Goal: Task Accomplishment & Management: Manage account settings

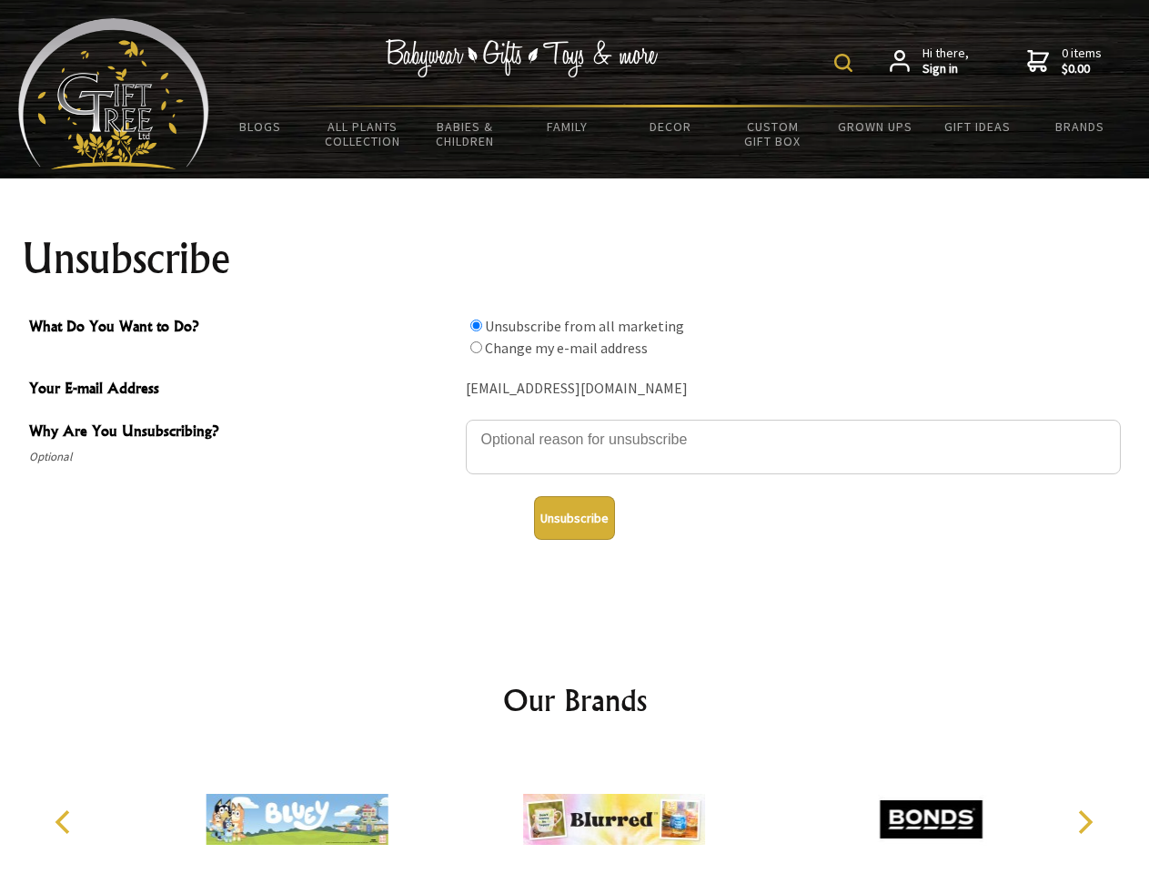
click at [846, 63] on img at bounding box center [843, 63] width 18 height 18
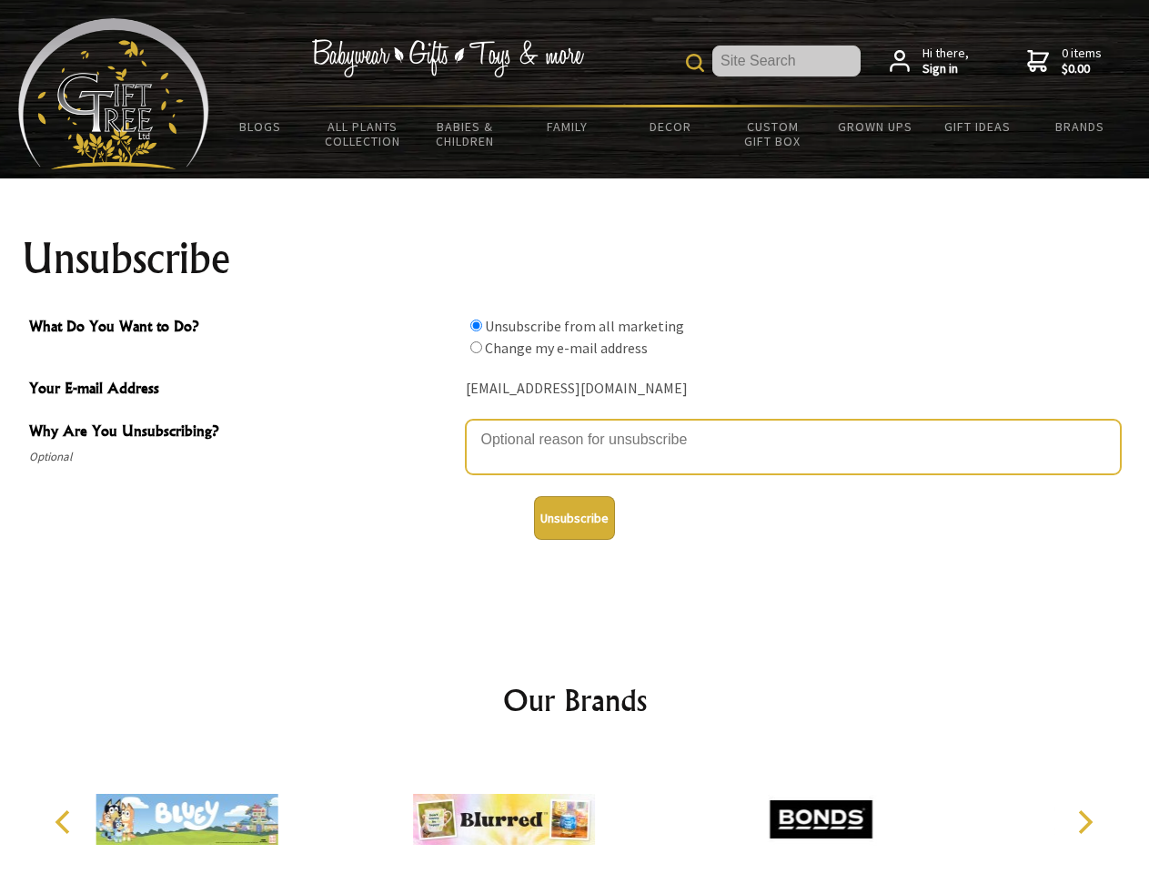
click at [575, 426] on textarea "Why Are You Unsubscribing?" at bounding box center [793, 446] width 655 height 55
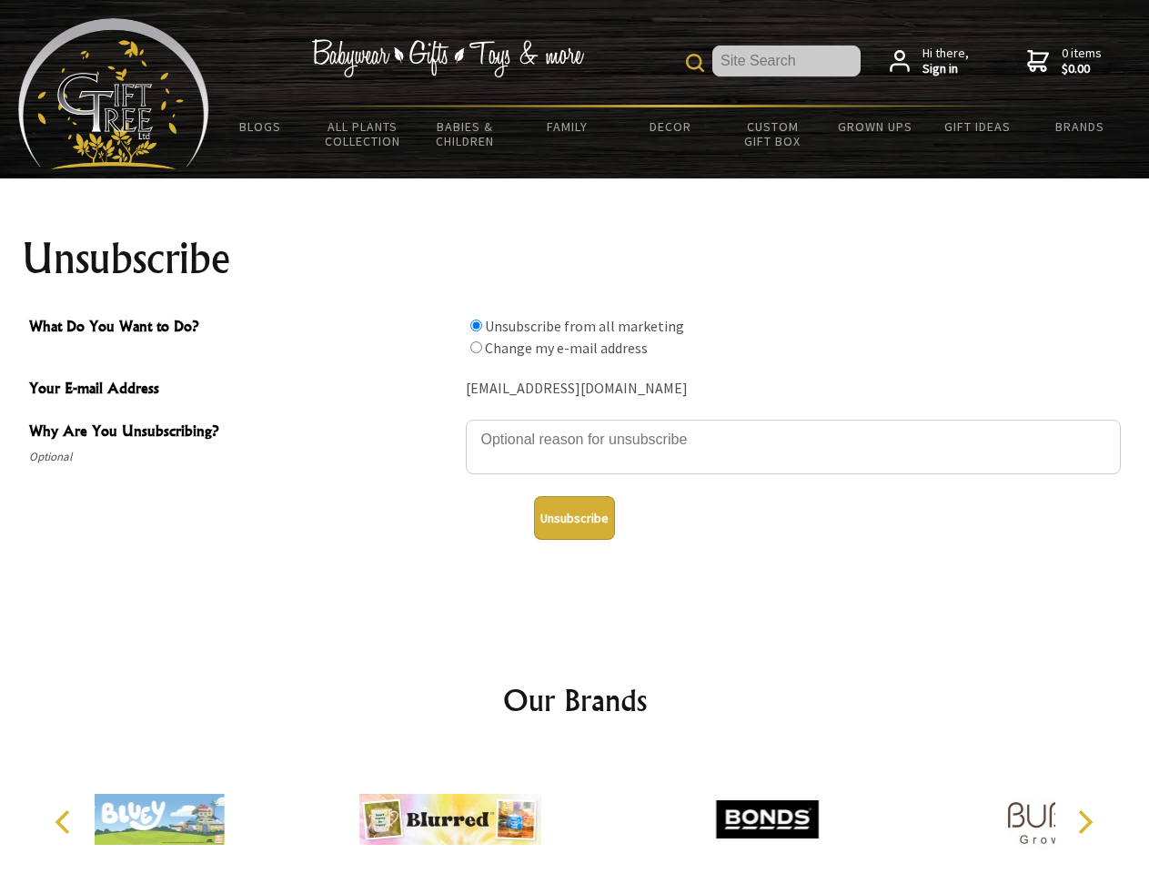
click at [476, 325] on input "What Do You Want to Do?" at bounding box center [476, 325] width 12 height 12
click at [476, 347] on input "What Do You Want to Do?" at bounding box center [476, 347] width 12 height 12
radio input "true"
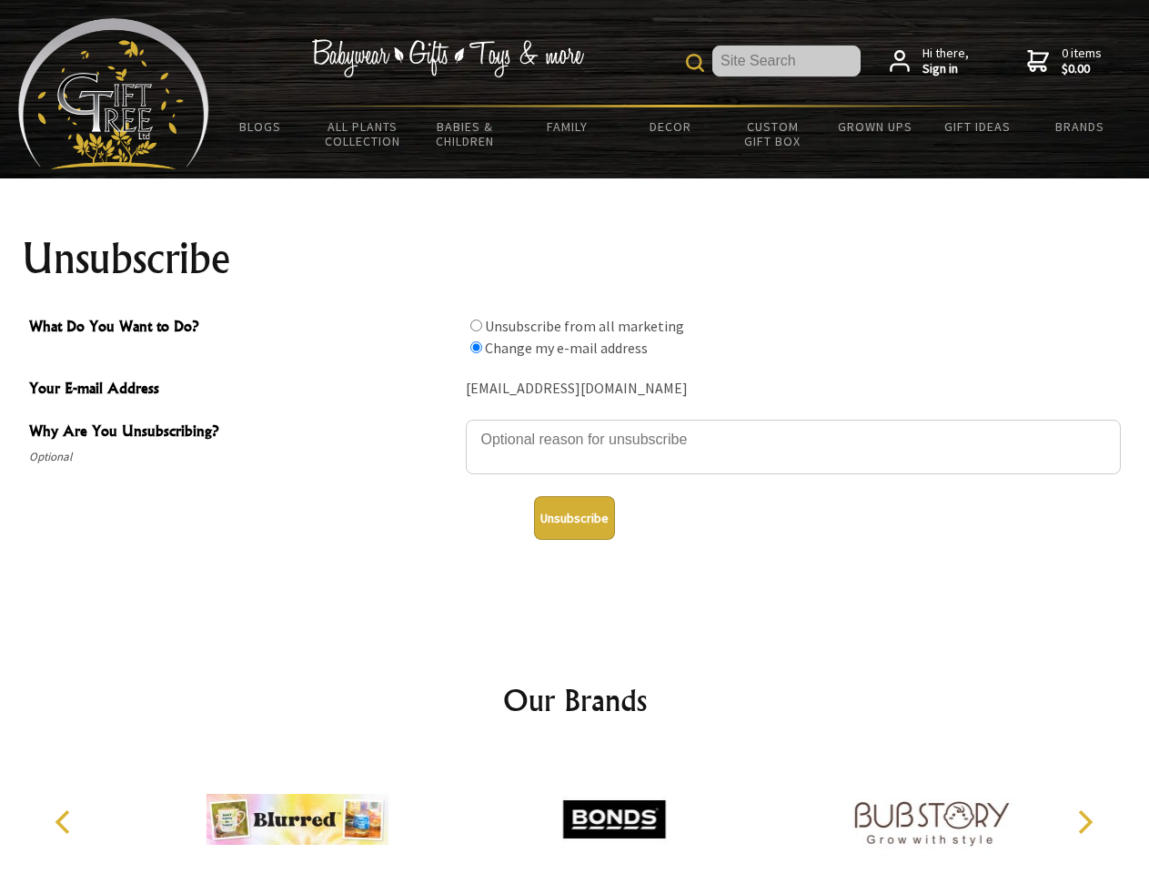
click at [574, 518] on button "Unsubscribe" at bounding box center [574, 518] width 81 height 44
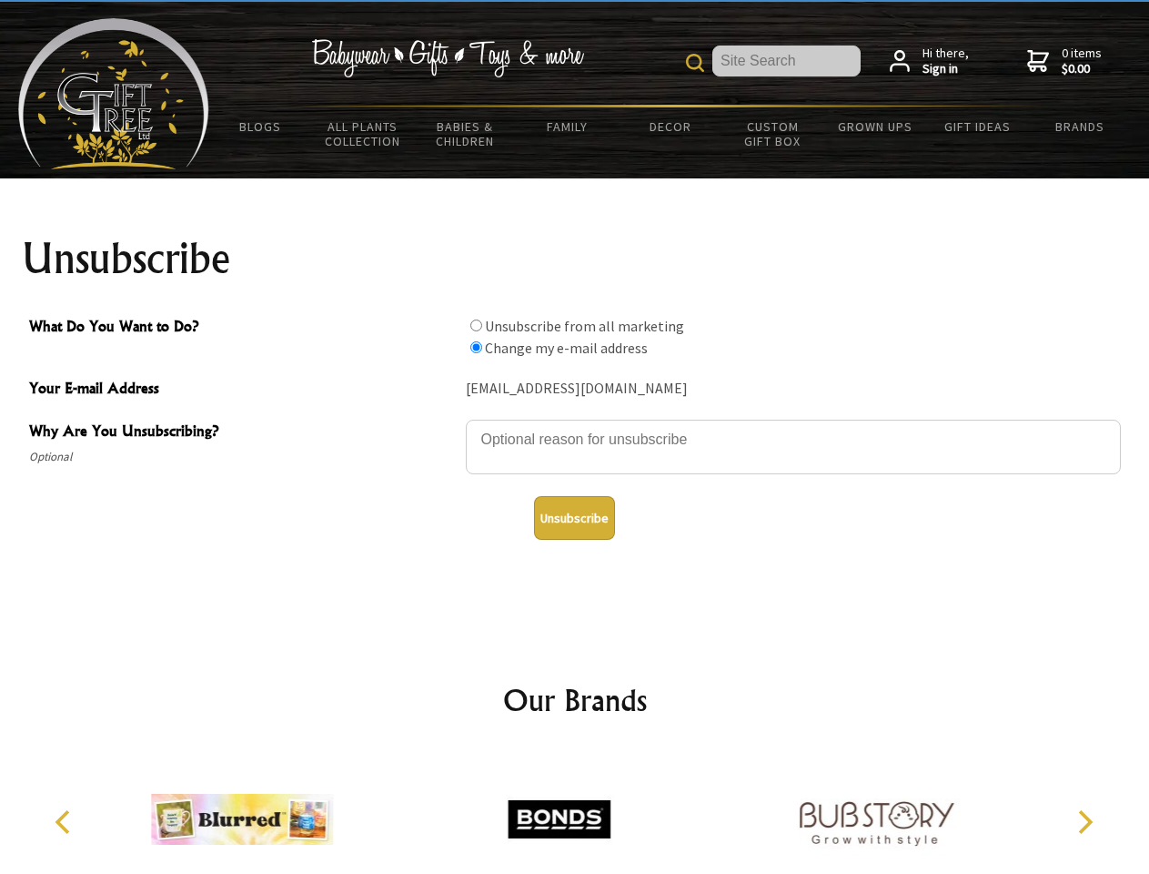
click at [66, 822] on icon "Previous" at bounding box center [65, 822] width 24 height 24
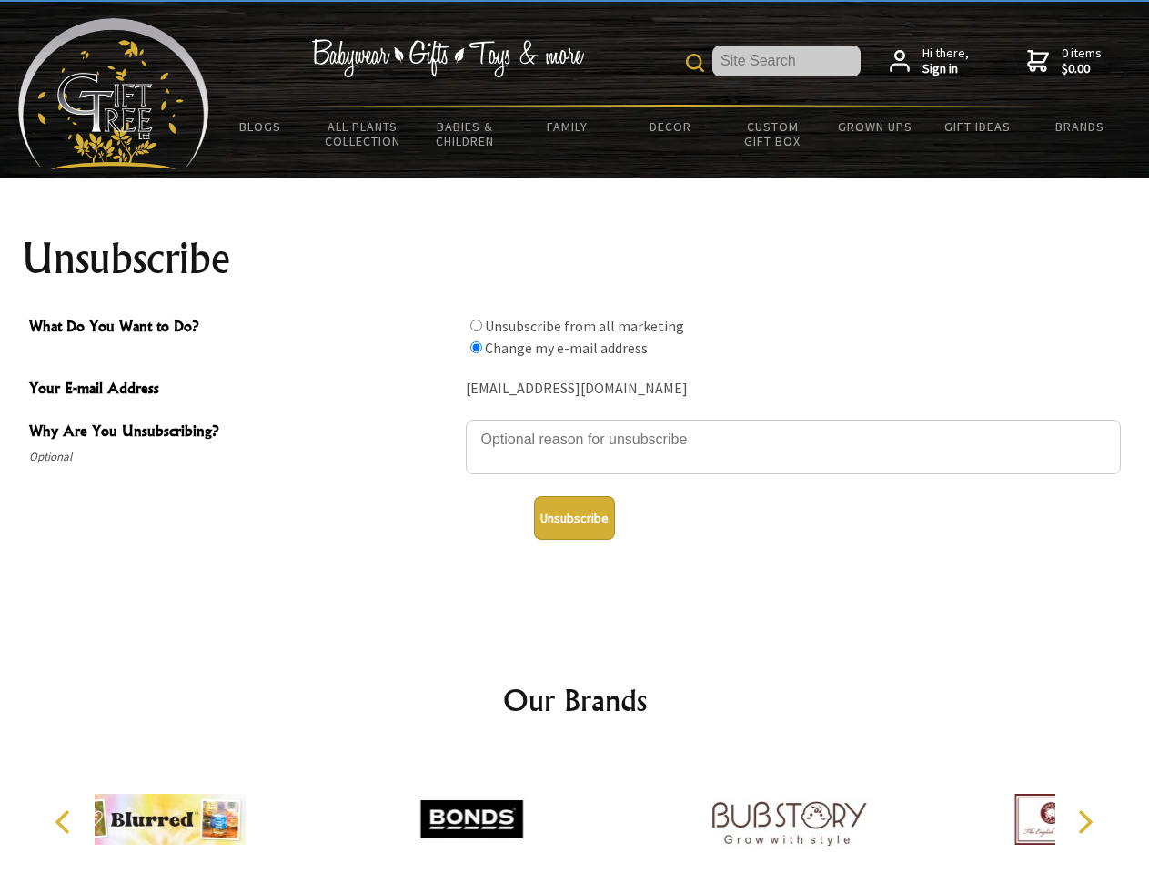
click at [1085, 822] on icon "Next" at bounding box center [1084, 822] width 24 height 24
